Goal: Task Accomplishment & Management: Complete application form

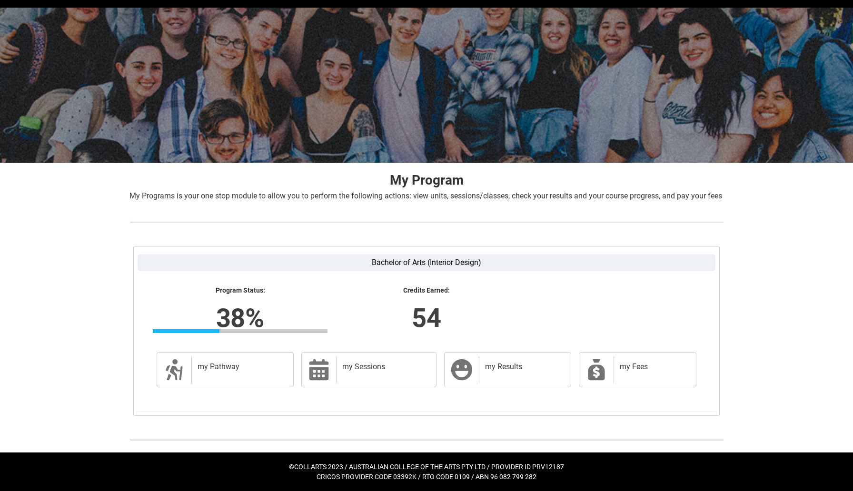
scroll to position [39, 0]
click at [506, 367] on h2 "my Results" at bounding box center [523, 367] width 76 height 10
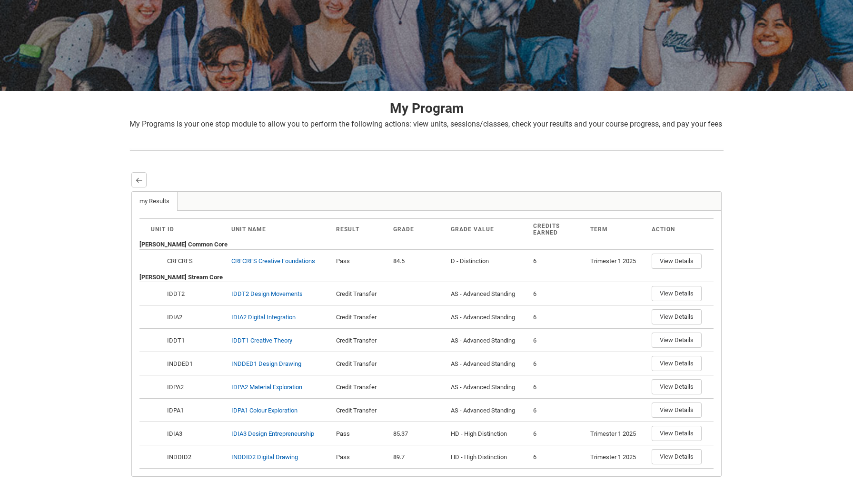
scroll to position [170, 0]
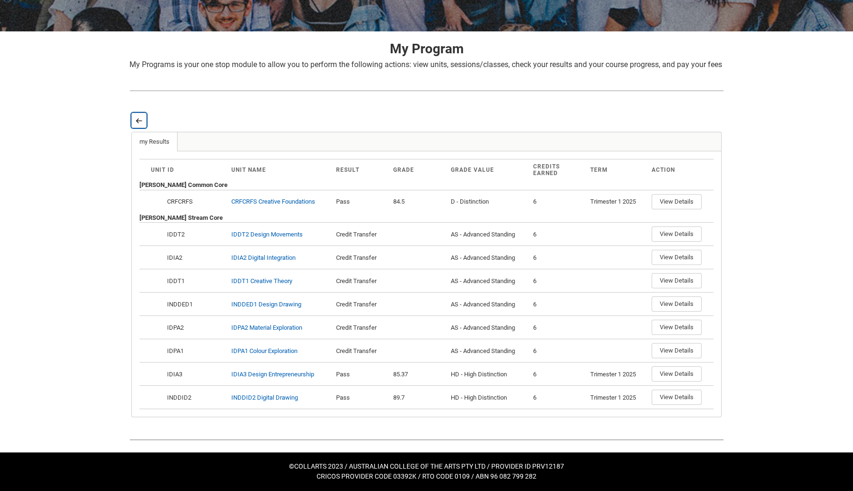
click at [138, 123] on lightning-primitive-icon "button" at bounding box center [139, 120] width 7 height 7
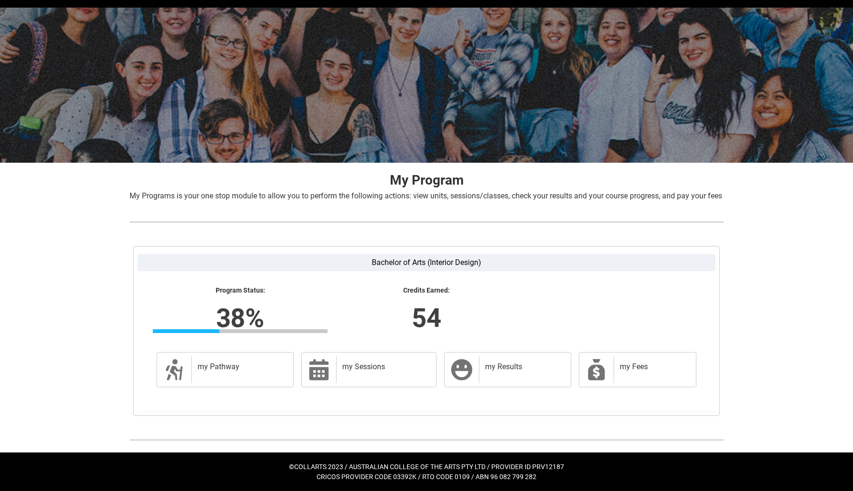
scroll to position [39, 0]
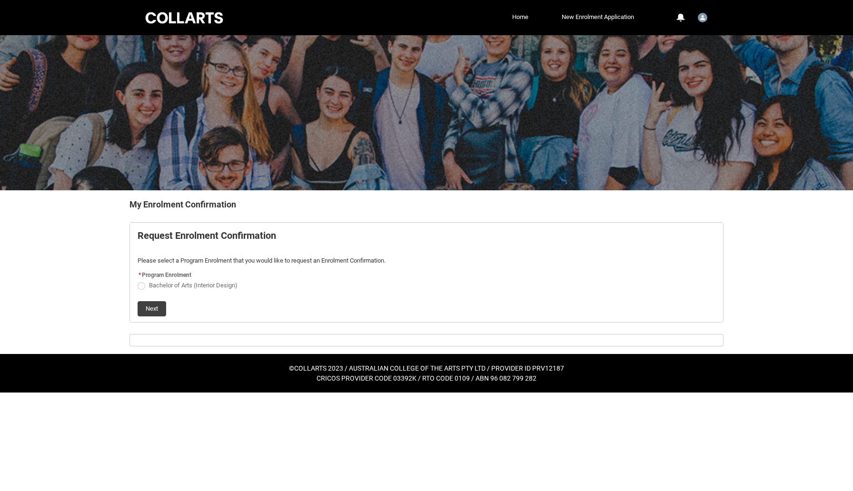
click at [233, 283] on span "Bachelor of Arts (Interior Design)" at bounding box center [193, 285] width 89 height 7
click at [138, 280] on input "Bachelor of Arts (Interior Design)" at bounding box center [137, 280] width 0 height 0
radio input "true"
click at [164, 309] on button "Next" at bounding box center [152, 308] width 29 height 15
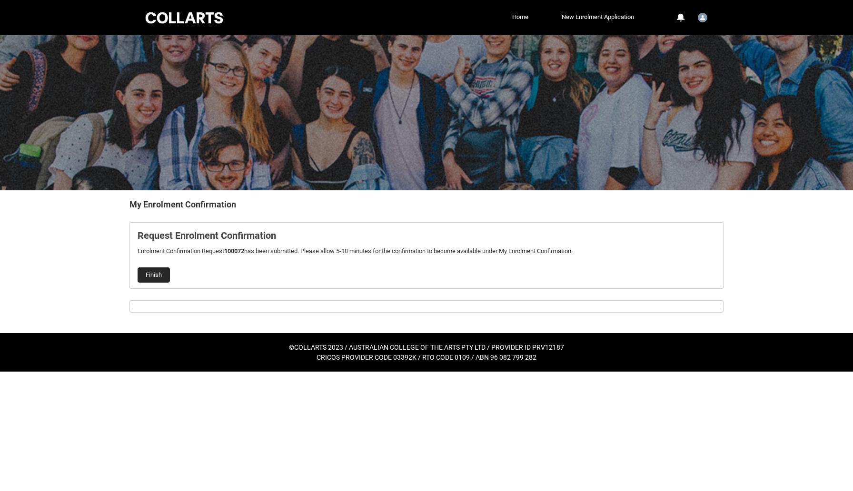
click at [153, 275] on button "Finish" at bounding box center [154, 274] width 32 height 15
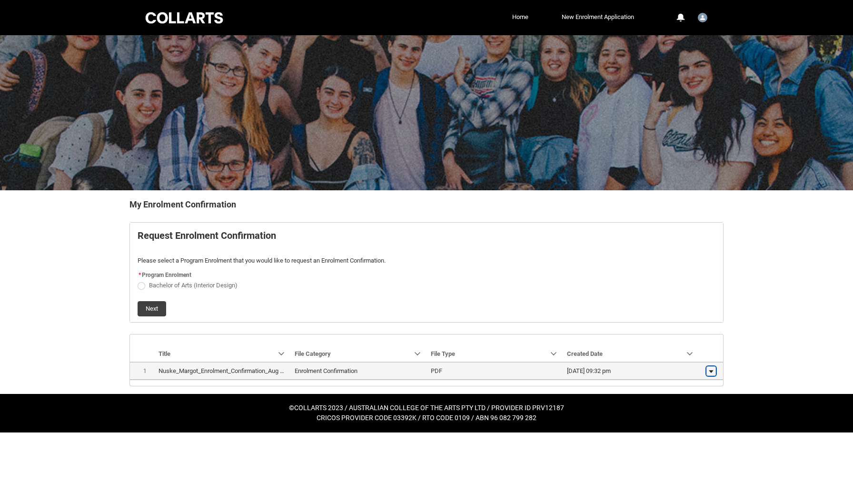
click at [707, 371] on button "Show actions" at bounding box center [711, 371] width 10 height 10
click at [695, 371] on span "Download" at bounding box center [689, 368] width 26 height 9
